Goal: Check status: Check status

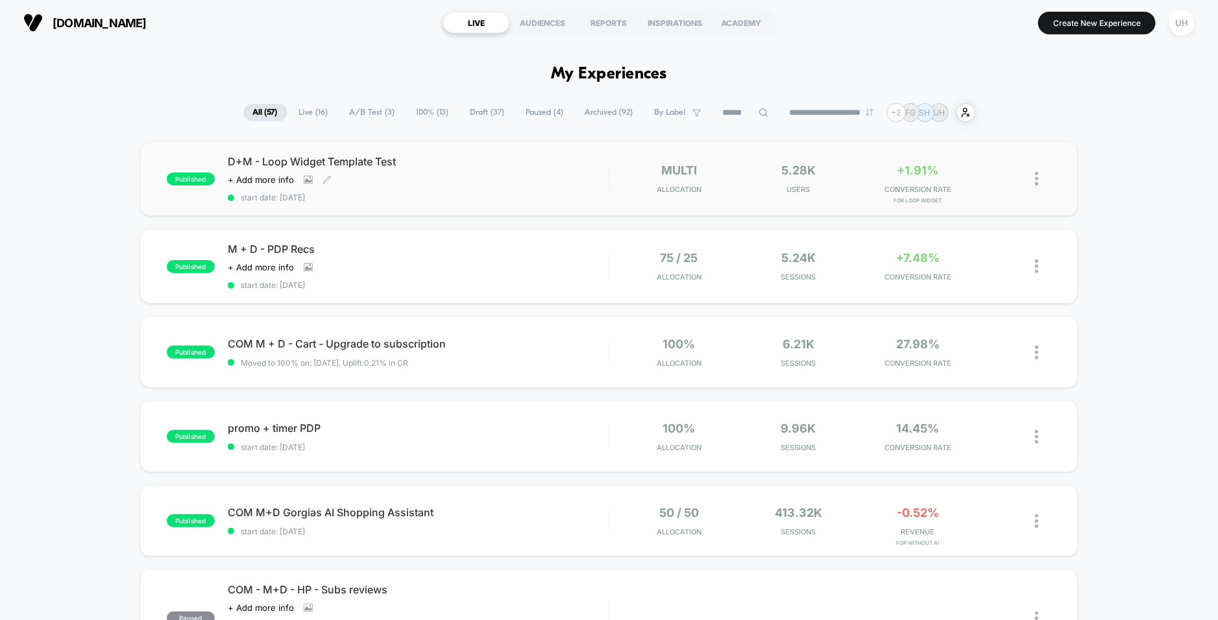
click at [554, 182] on div "D+M - Loop Widget Template Test Click to view images Click to edit experience d…" at bounding box center [418, 178] width 381 height 47
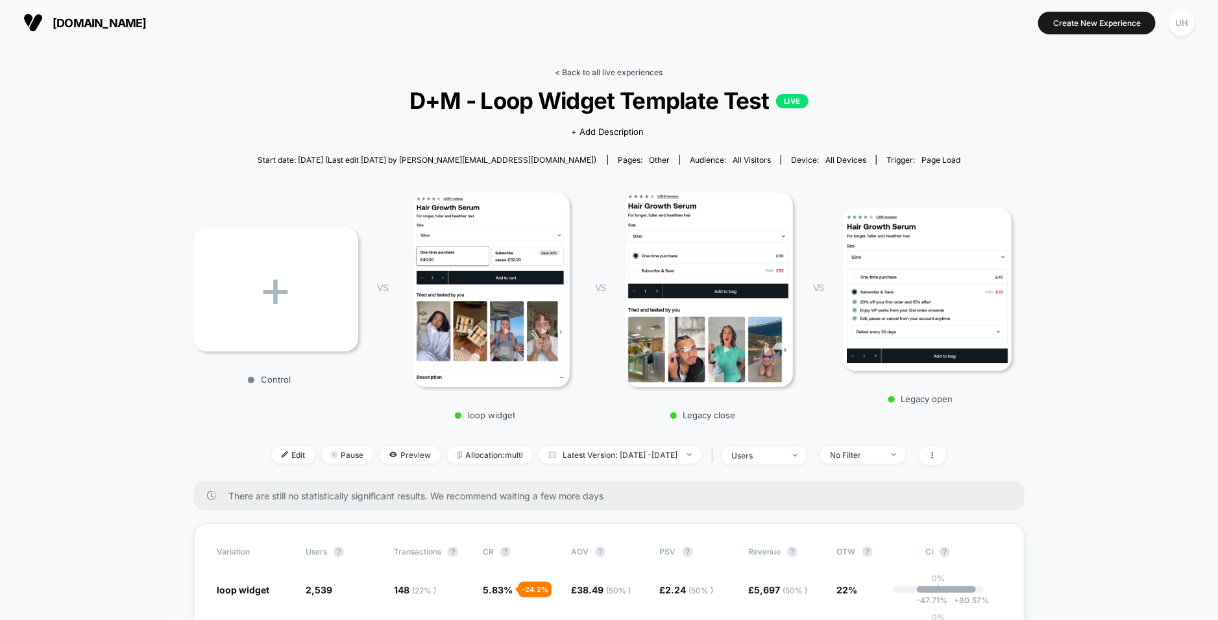
click at [572, 75] on link "< Back to all live experiences" at bounding box center [609, 72] width 108 height 10
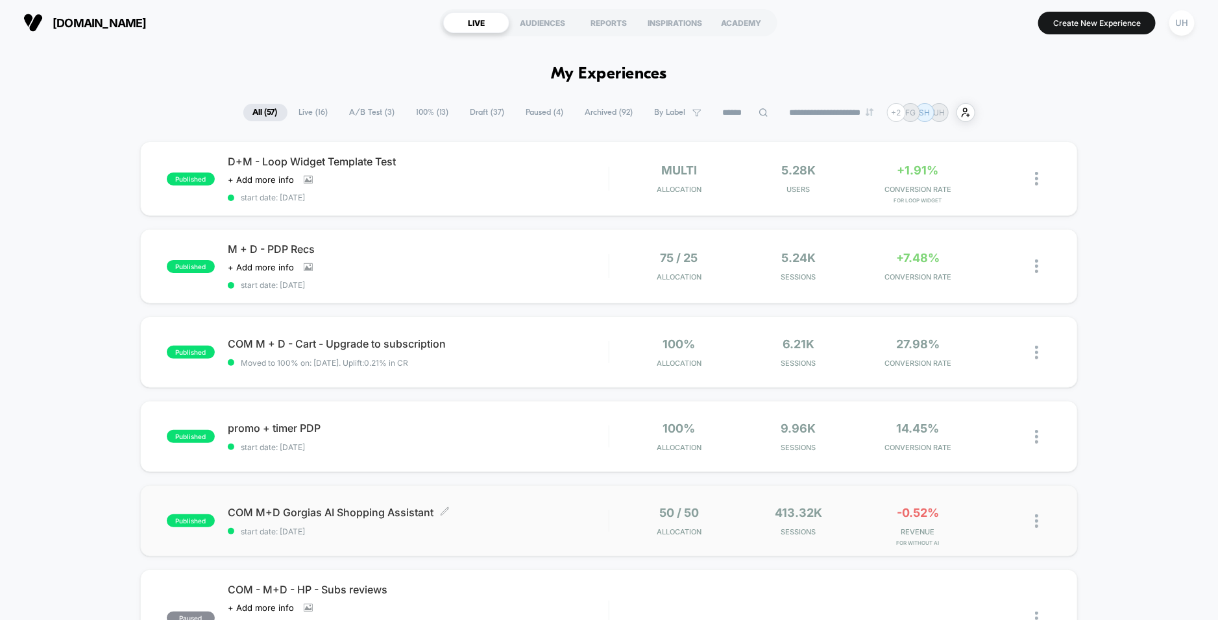
click at [565, 519] on div "COM M+D Gorgias AI Shopping Assistant Click to edit experience details Click to…" at bounding box center [418, 521] width 381 height 31
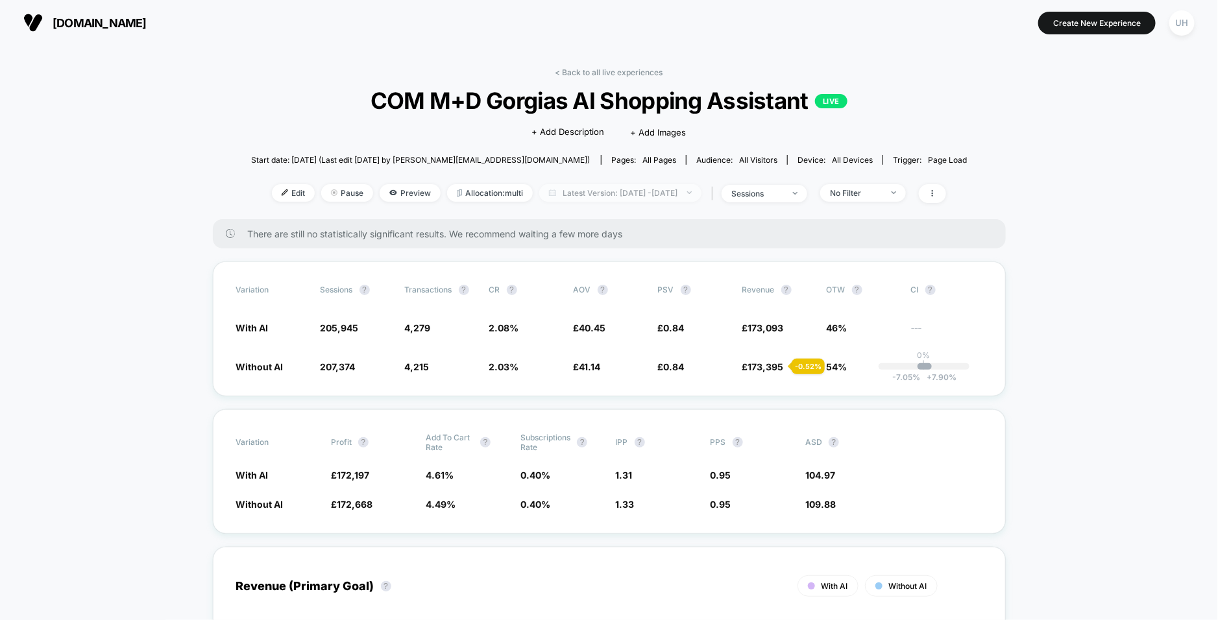
click at [628, 188] on span "Latest Version: [DATE] - [DATE]" at bounding box center [620, 193] width 162 height 18
select select "*"
select select "****"
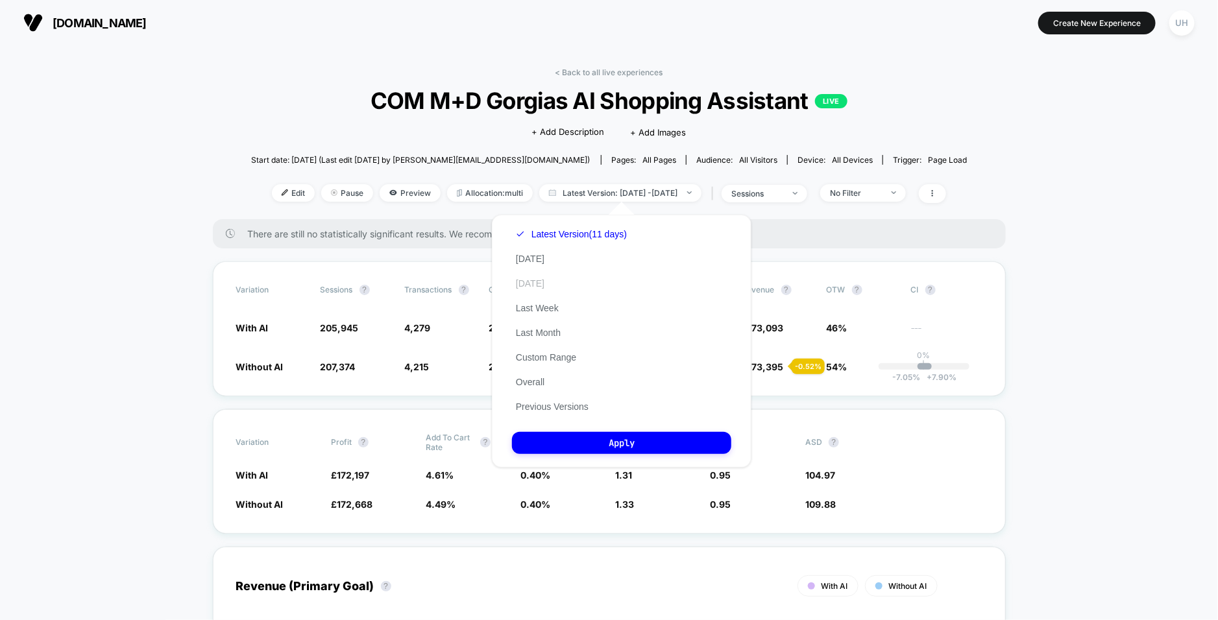
click at [540, 280] on button "[DATE]" at bounding box center [530, 284] width 36 height 12
click at [568, 361] on button "Custom Range" at bounding box center [546, 358] width 68 height 12
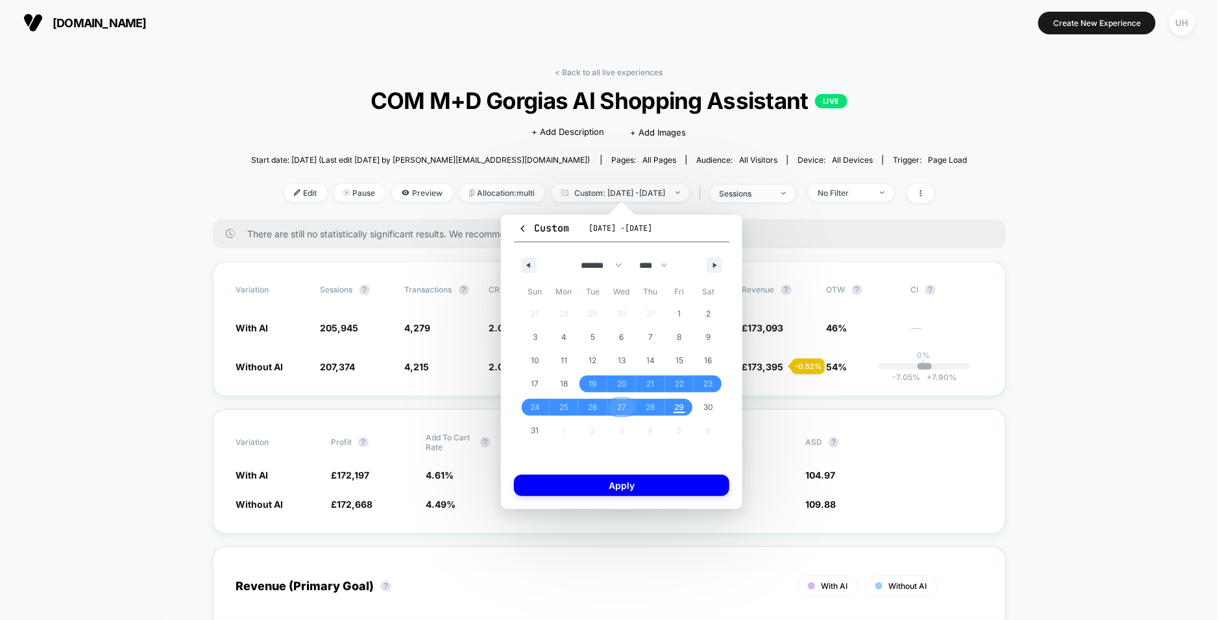
click at [633, 407] on span "27" at bounding box center [621, 407] width 29 height 17
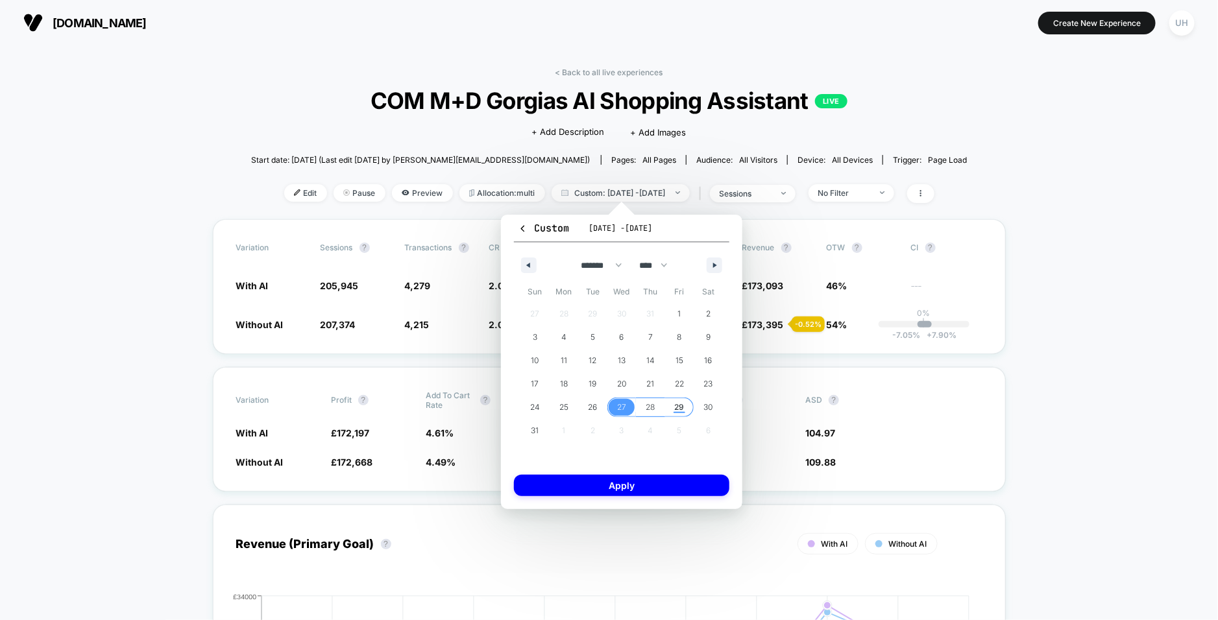
click at [668, 406] on span "29" at bounding box center [679, 407] width 29 height 17
click at [633, 485] on button "Apply" at bounding box center [621, 485] width 215 height 21
